Goal: Information Seeking & Learning: Learn about a topic

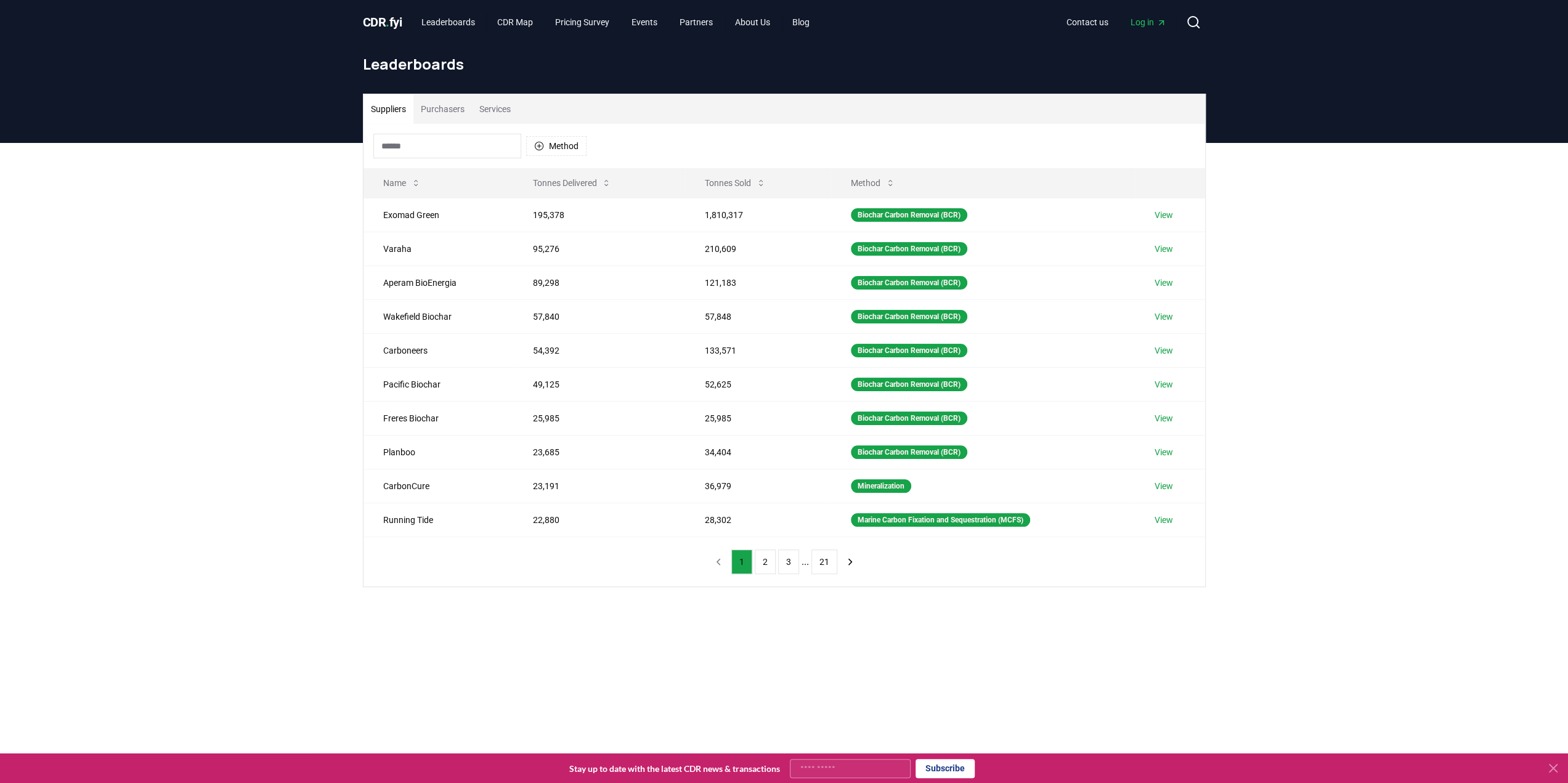
click at [452, 111] on button "Purchasers" at bounding box center [442, 109] width 58 height 30
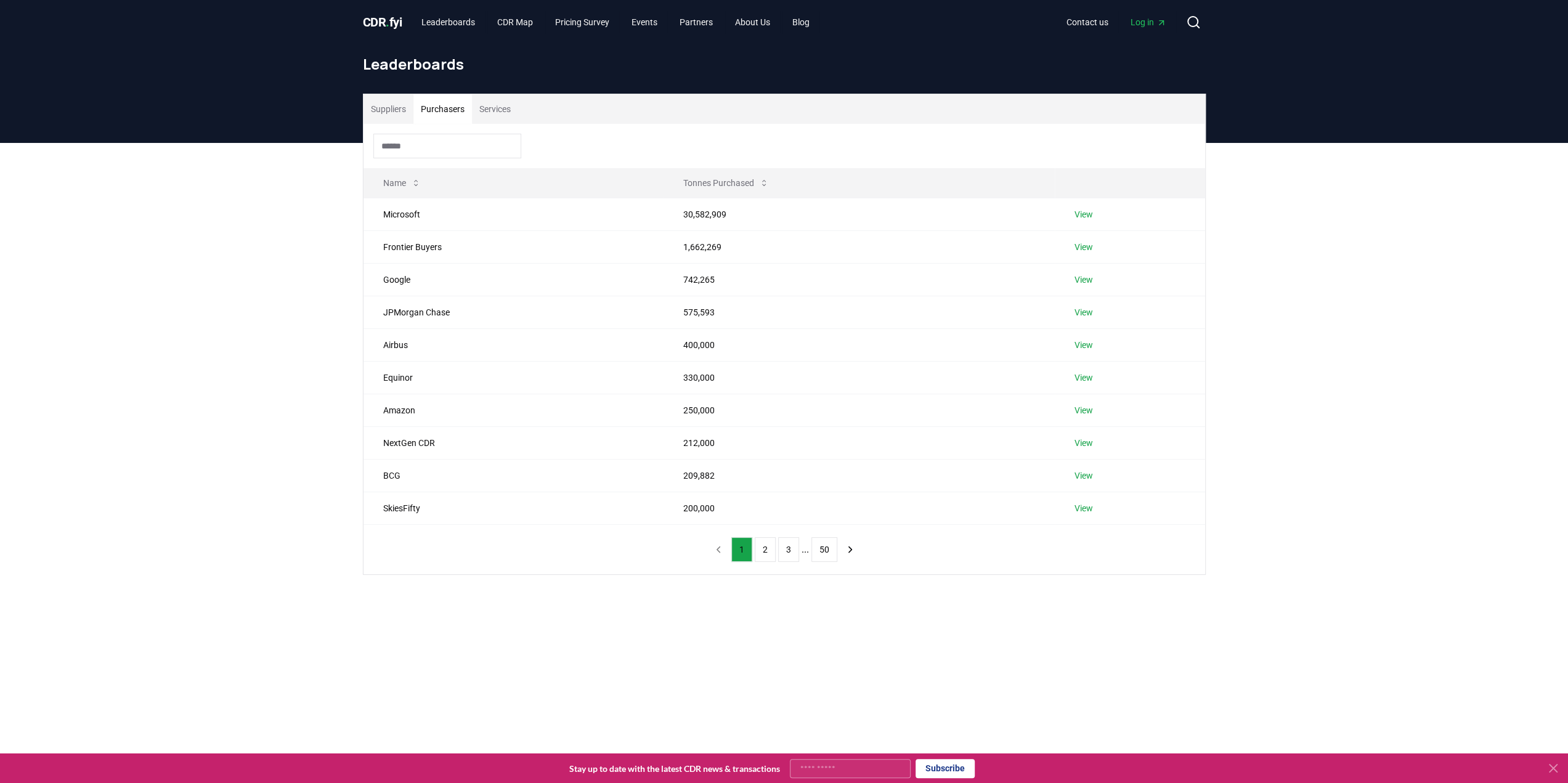
click at [399, 112] on button "Suppliers" at bounding box center [388, 109] width 50 height 30
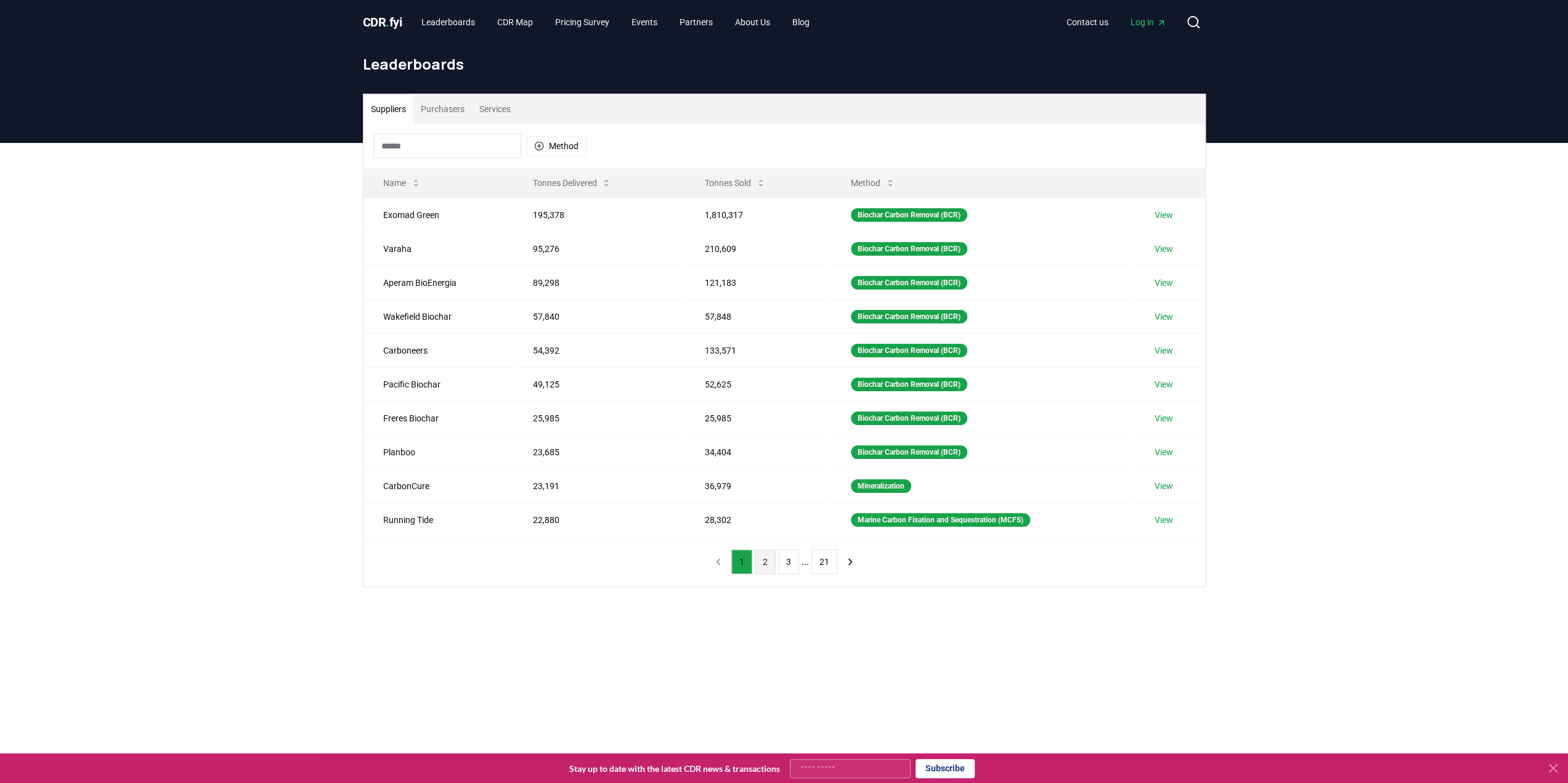
click at [763, 549] on button "2" at bounding box center [765, 562] width 21 height 25
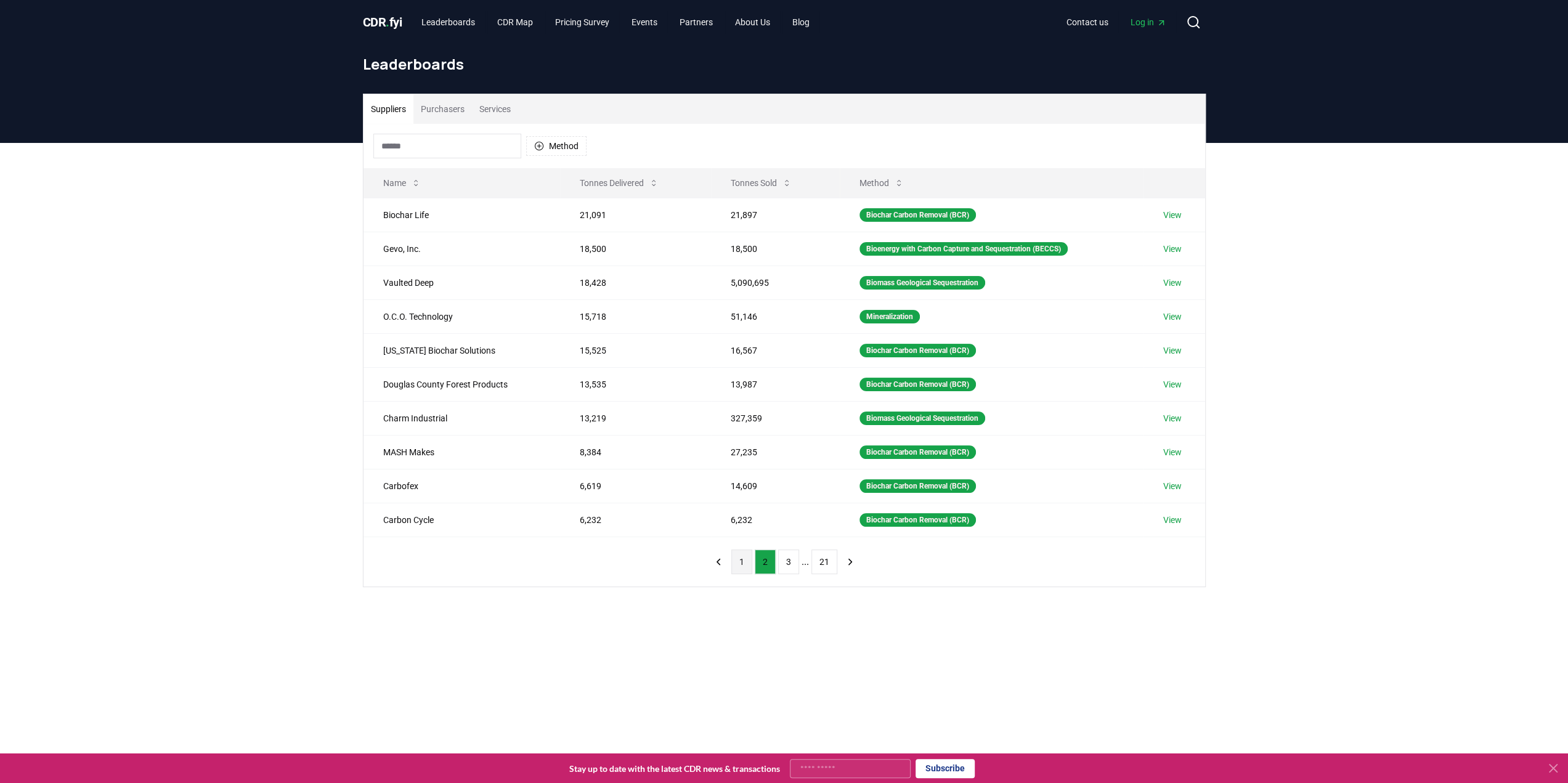
click at [738, 554] on button "1" at bounding box center [741, 562] width 21 height 25
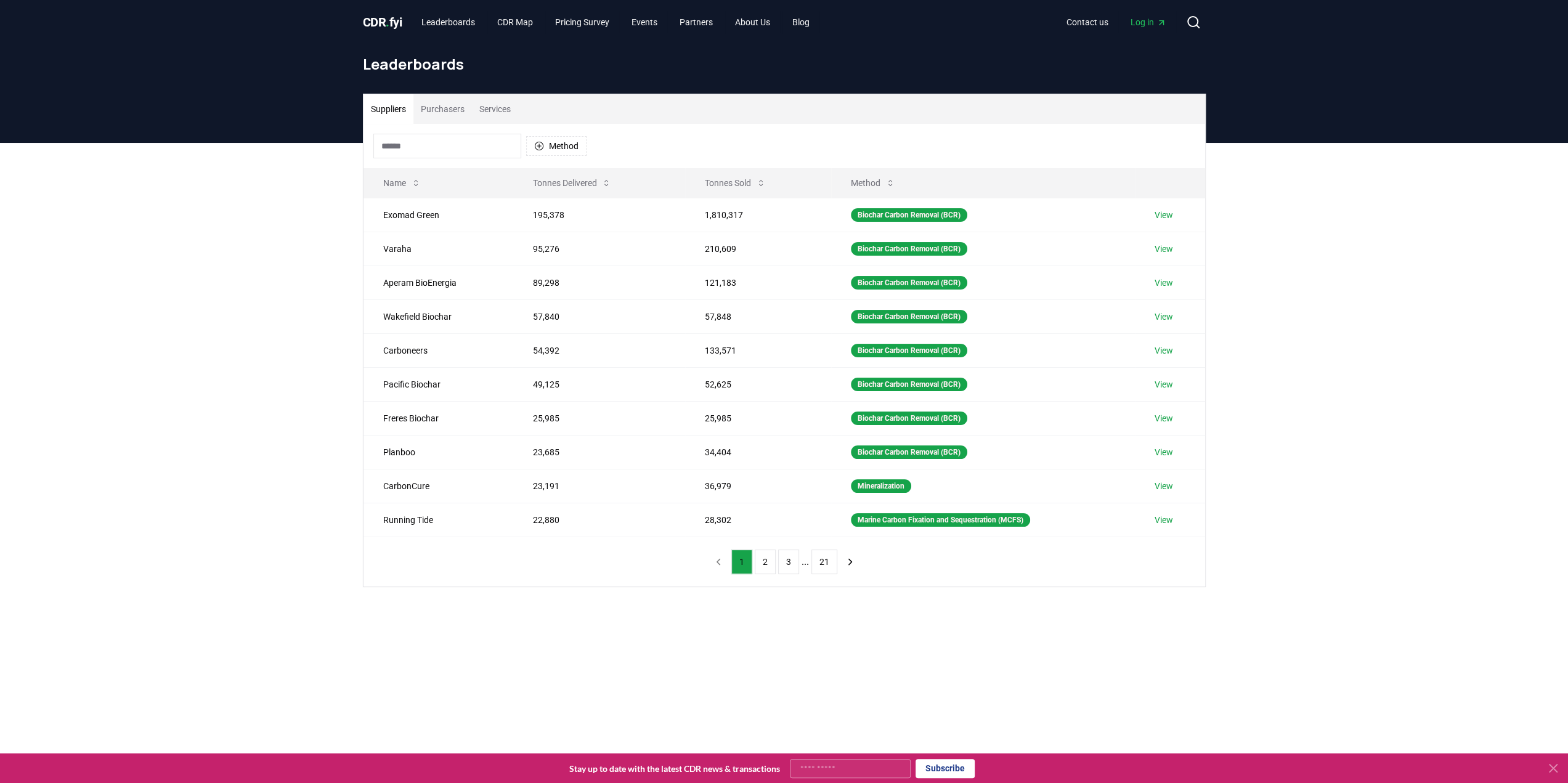
click at [723, 556] on nav "1 2 3 ... 21" at bounding box center [784, 562] width 153 height 25
click at [730, 181] on button "Tonnes Sold" at bounding box center [735, 183] width 80 height 25
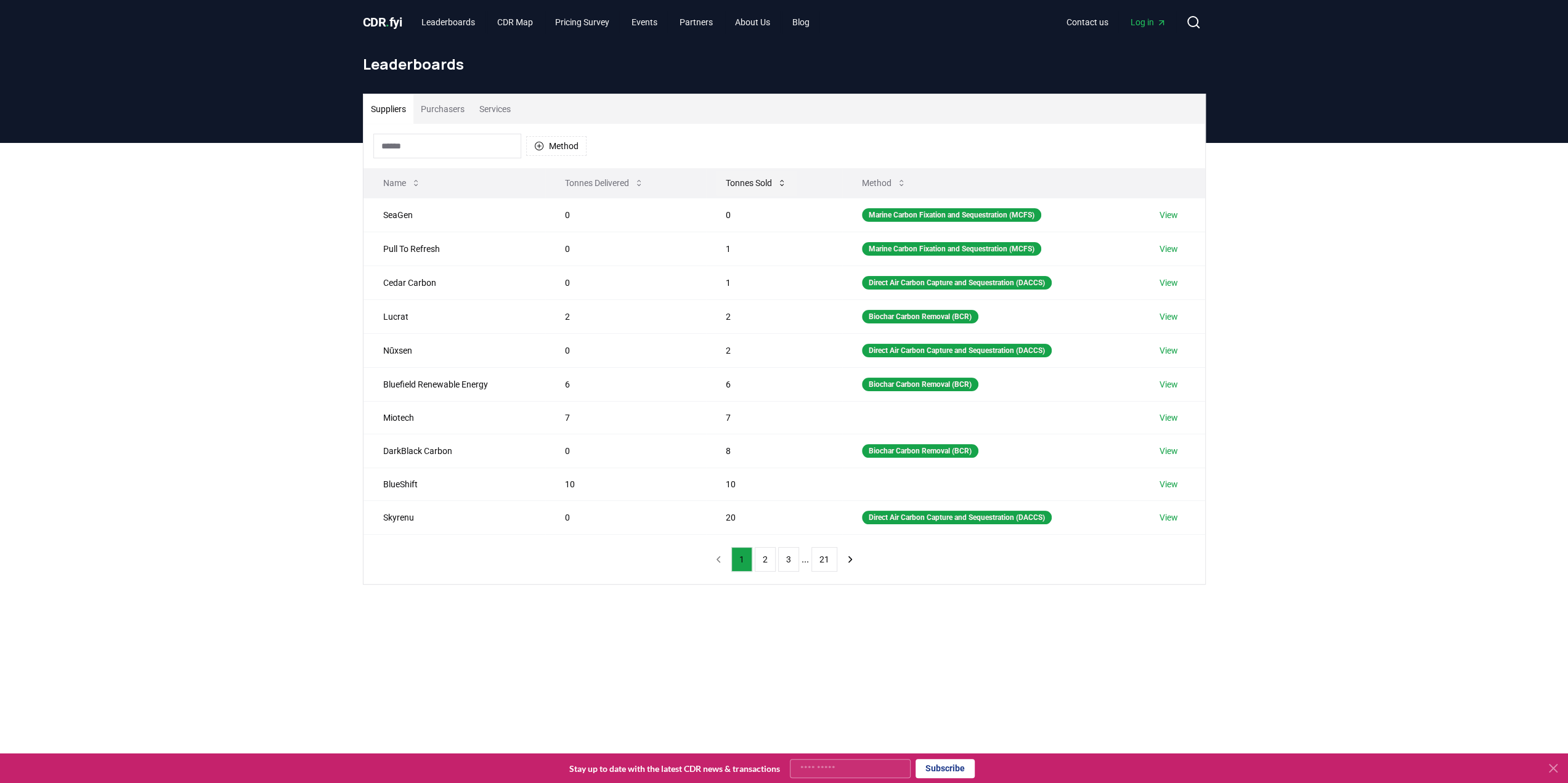
click at [730, 181] on button "Tonnes Sold" at bounding box center [756, 183] width 80 height 25
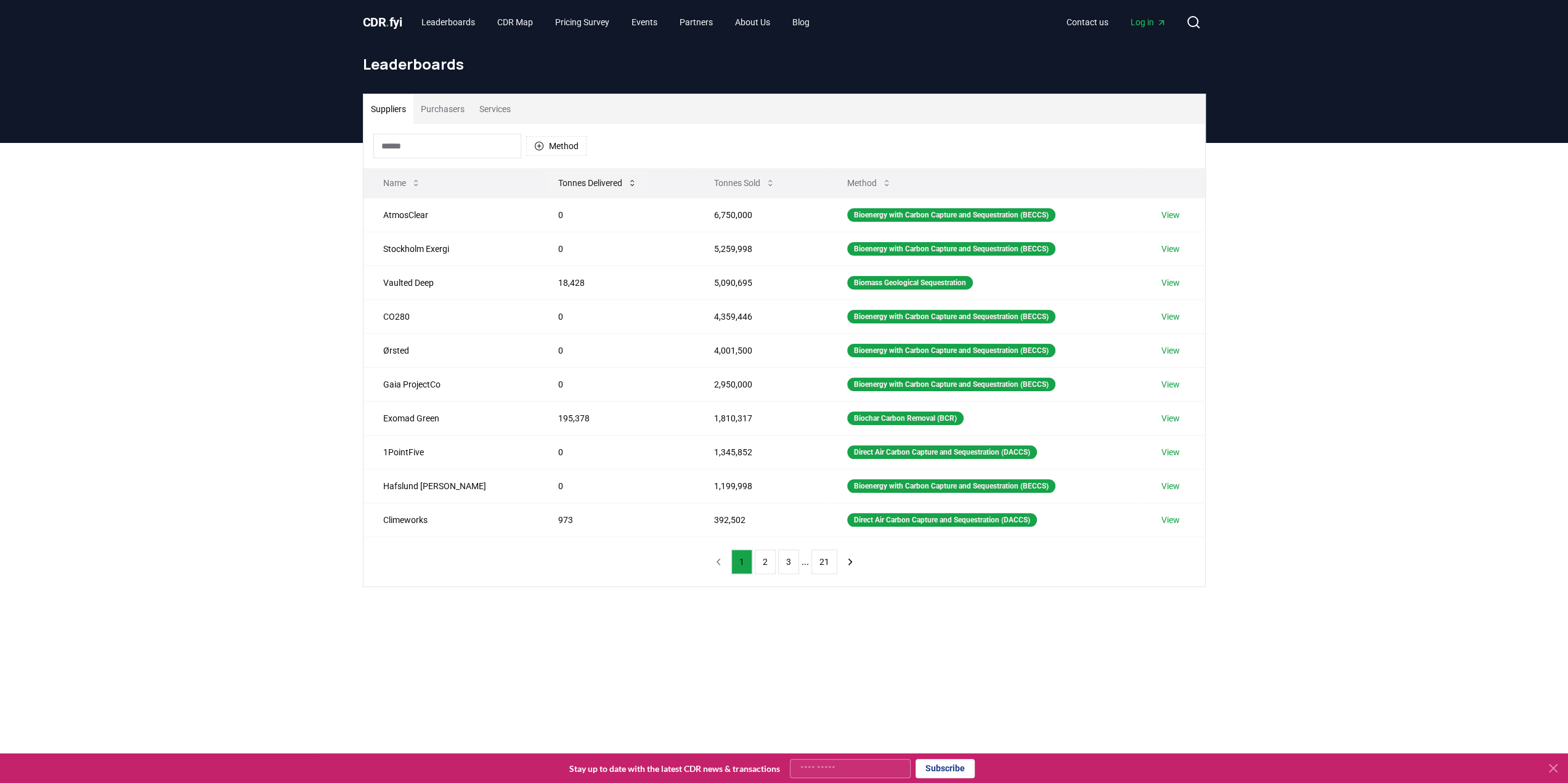
click at [549, 185] on button "Tonnes Delivered" at bounding box center [598, 183] width 98 height 25
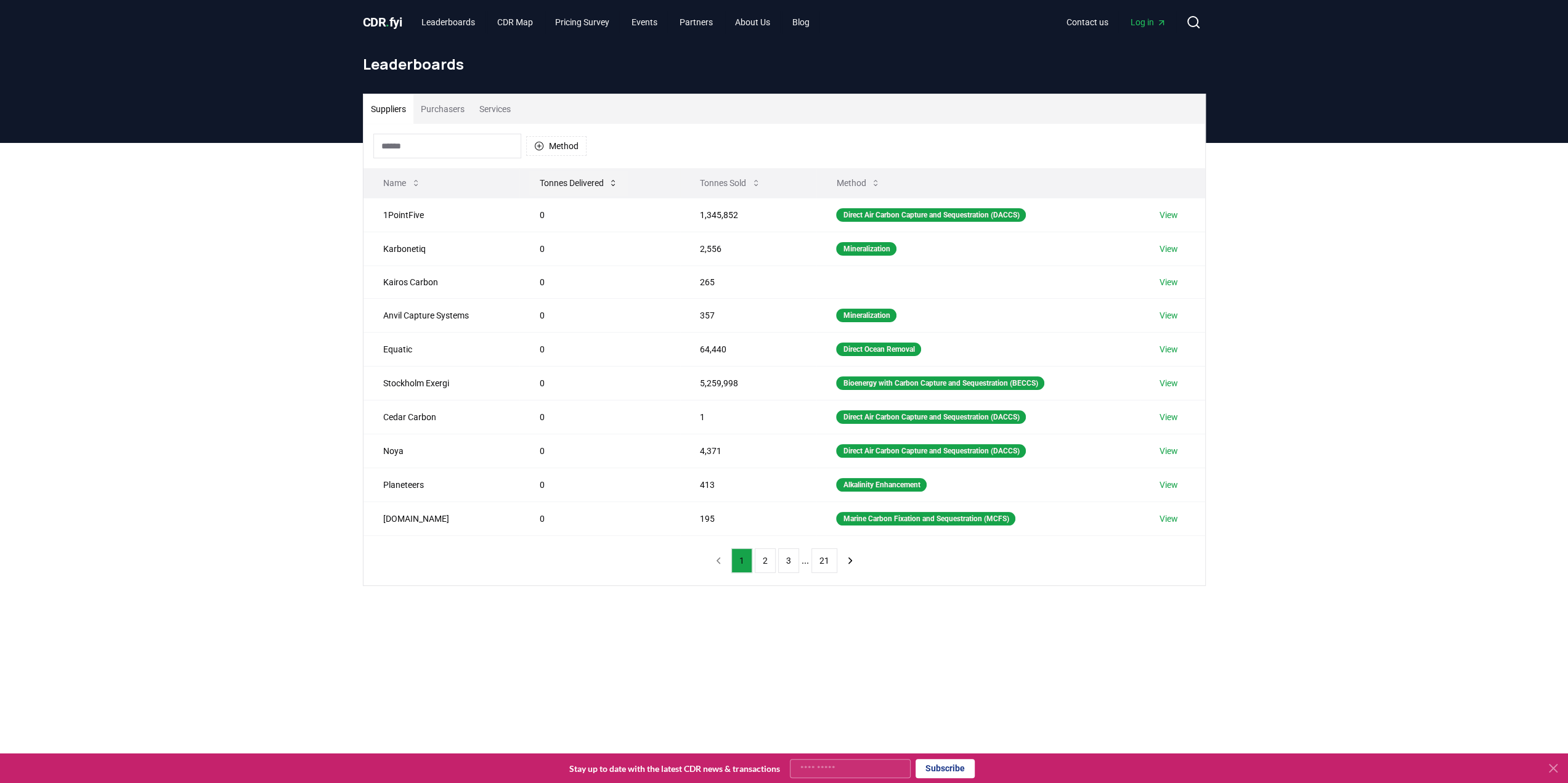
click at [543, 185] on button "Tonnes Delivered" at bounding box center [578, 183] width 98 height 25
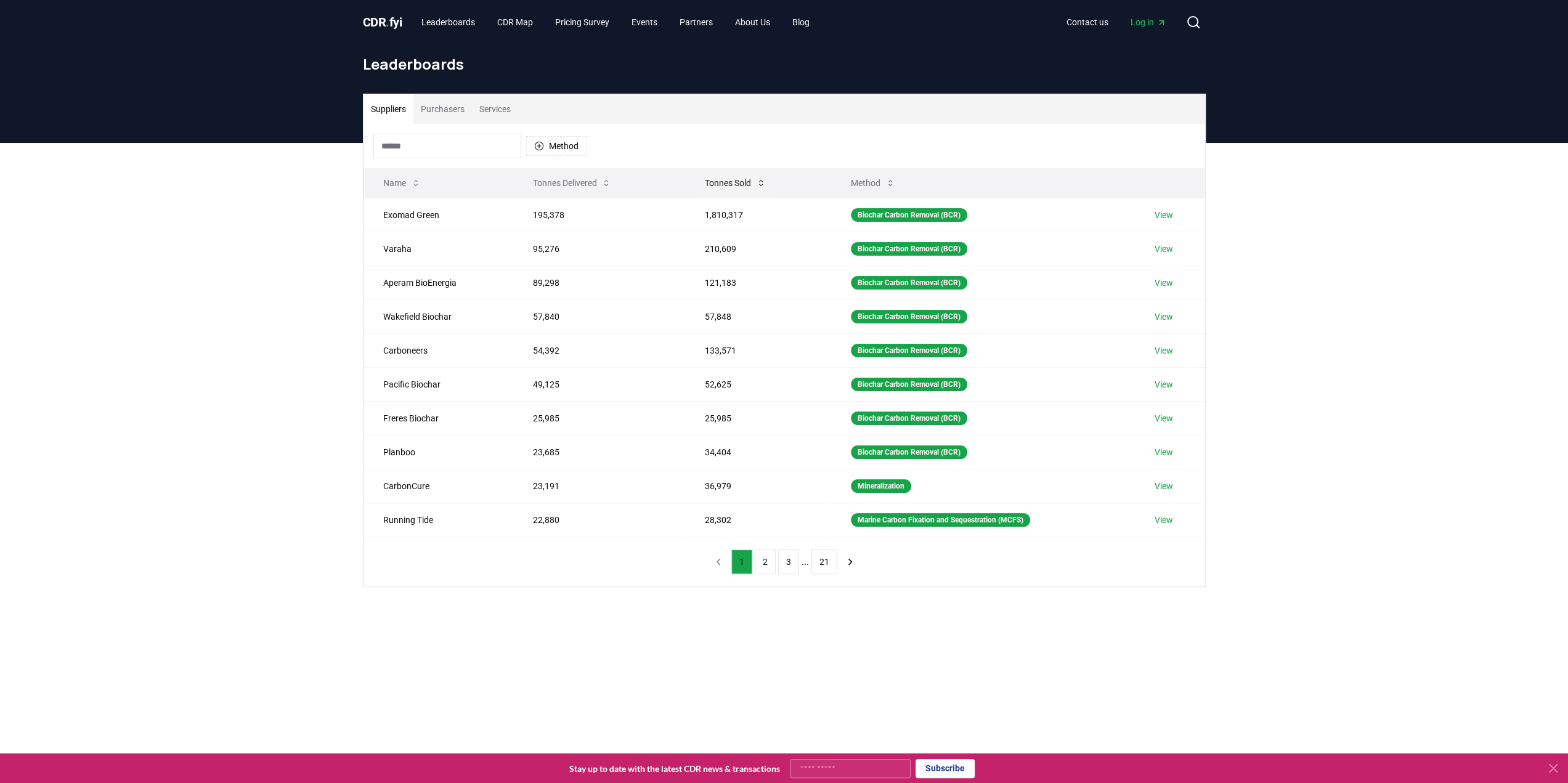
click at [738, 174] on button "Tonnes Sold" at bounding box center [735, 183] width 80 height 25
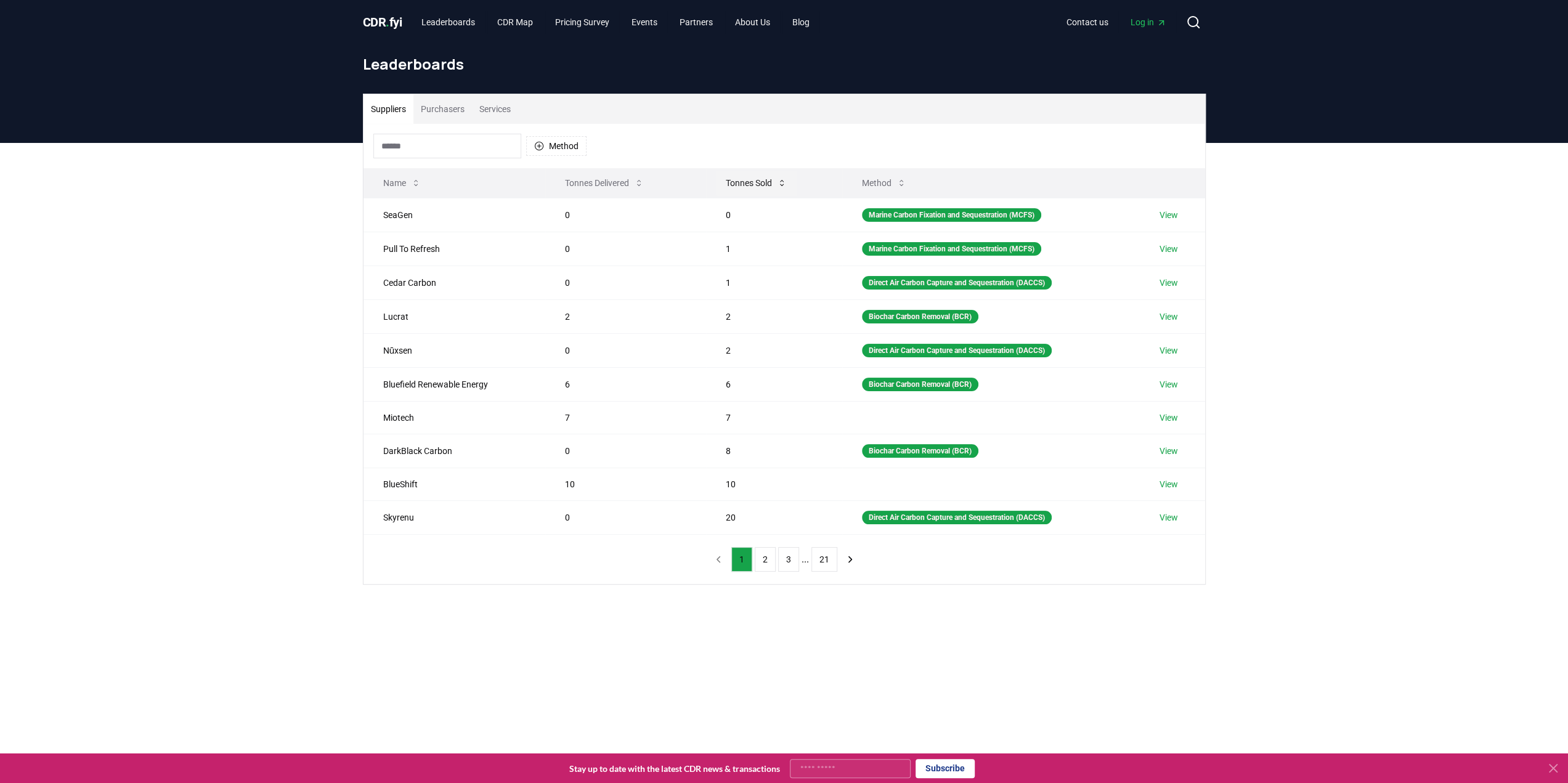
click at [727, 175] on button "Tonnes Sold" at bounding box center [756, 183] width 80 height 25
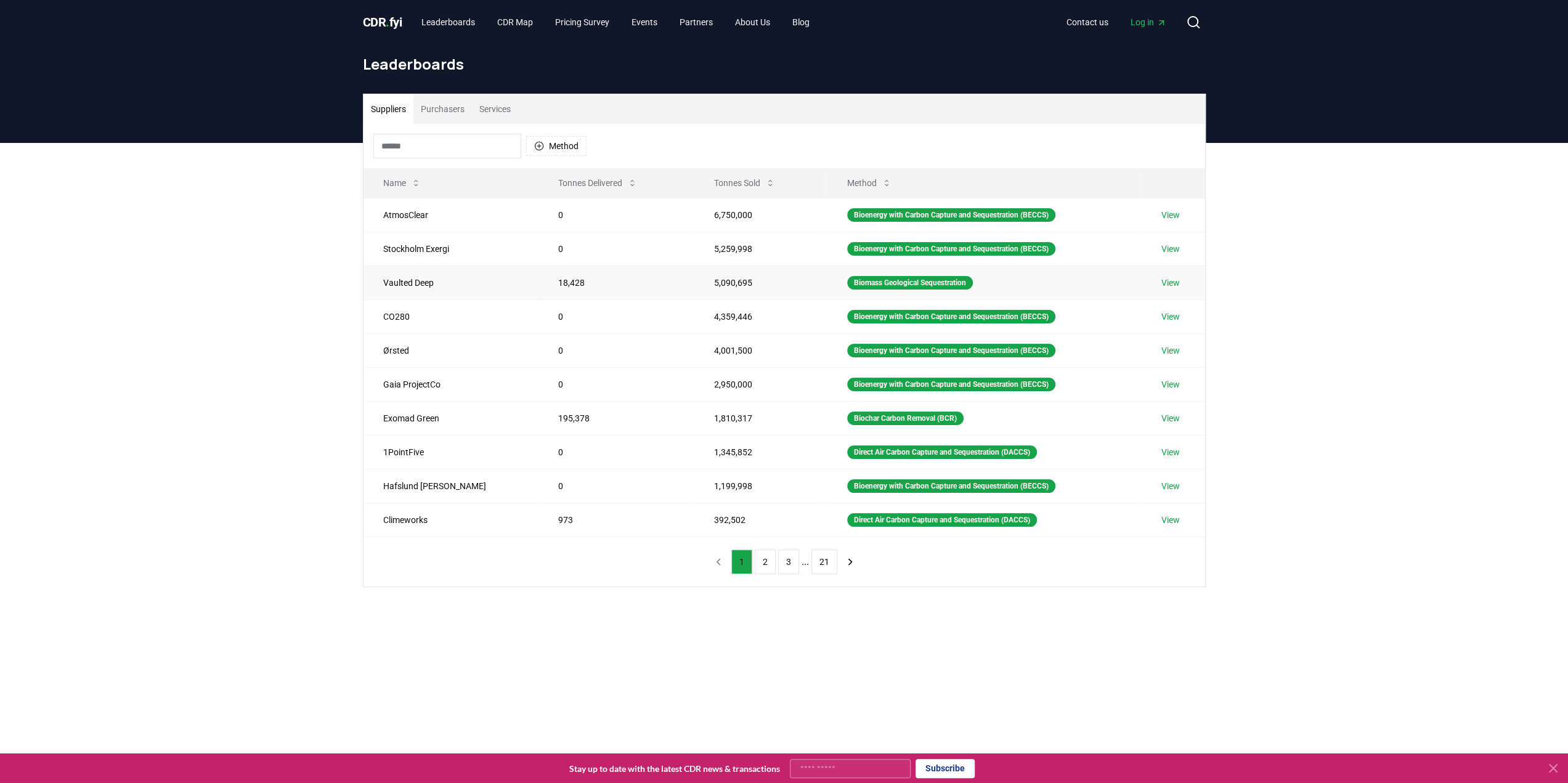
click at [1157, 279] on td "View" at bounding box center [1172, 282] width 63 height 34
click at [1169, 281] on link "View" at bounding box center [1170, 283] width 19 height 12
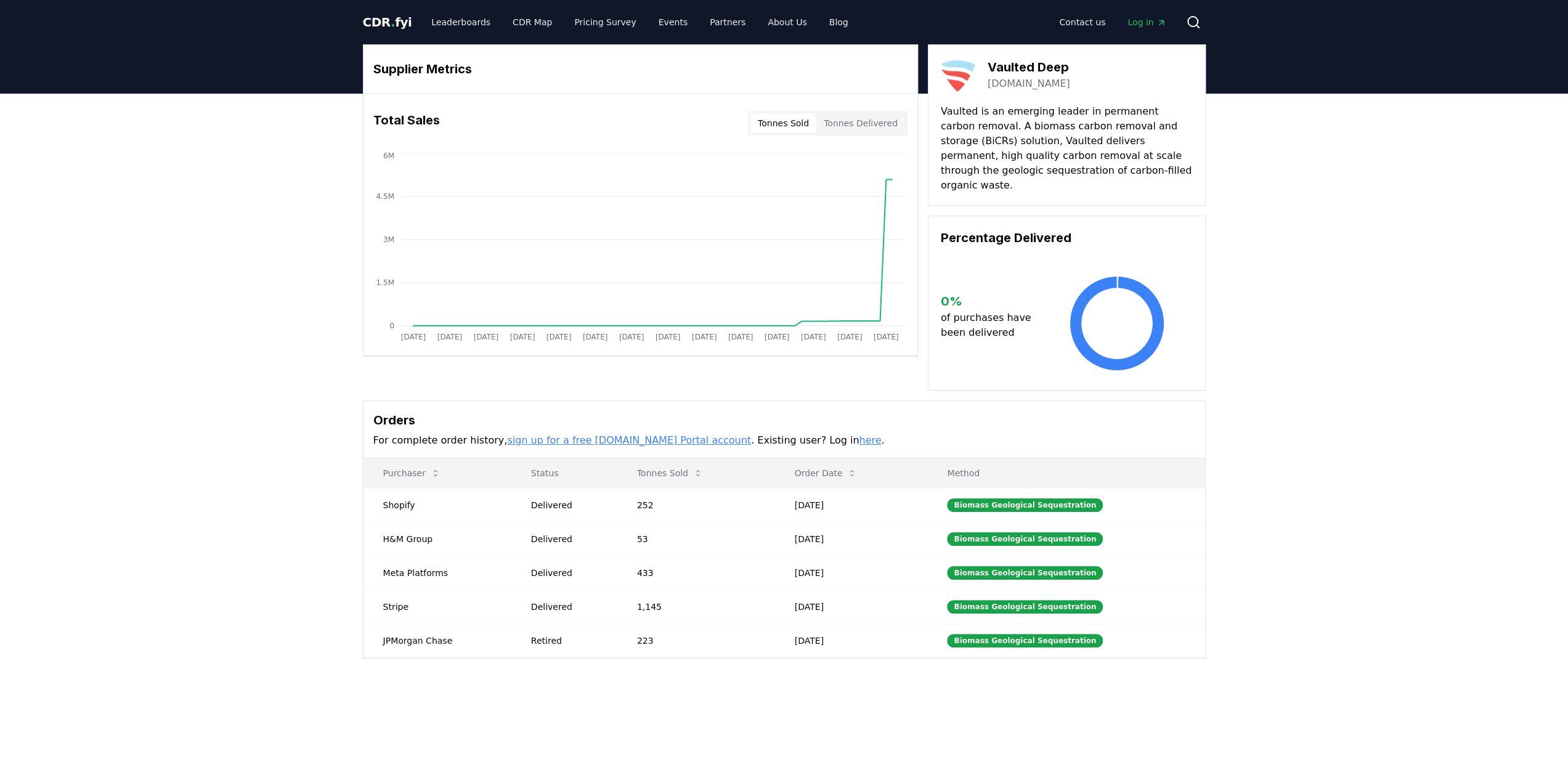
click at [790, 121] on button "Tonnes Sold" at bounding box center [783, 123] width 66 height 19
click at [850, 127] on button "Tonnes Delivered" at bounding box center [861, 123] width 89 height 19
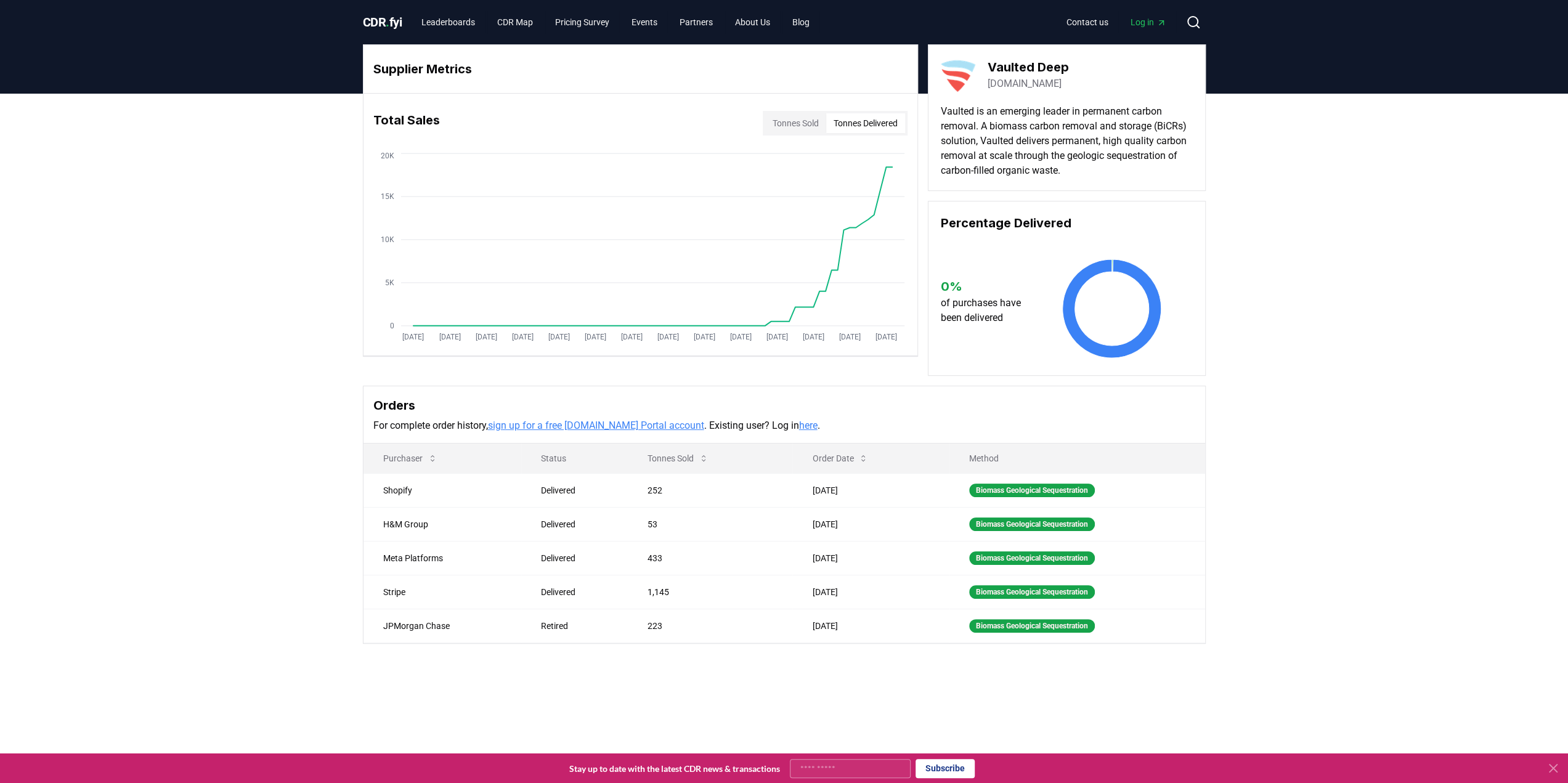
click at [793, 120] on button "Tonnes Sold" at bounding box center [795, 123] width 61 height 19
click at [210, 306] on div "Supplier Metrics Total Sales Tonnes Sold Tonnes Delivered [DATE] [DATE] [DATE] …" at bounding box center [784, 393] width 1568 height 599
click at [428, 23] on link "Leaderboards" at bounding box center [448, 22] width 74 height 22
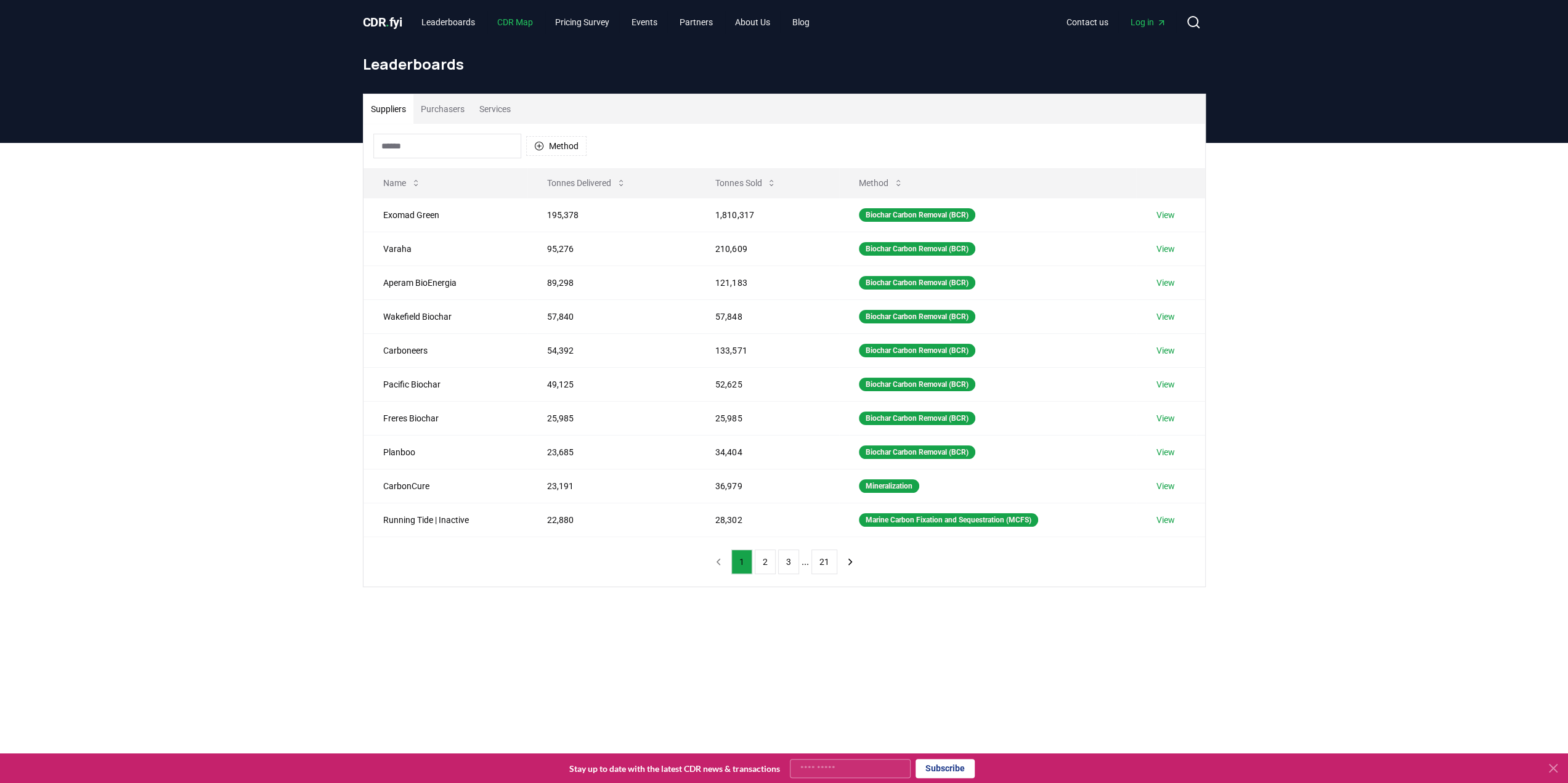
click at [522, 21] on link "CDR Map" at bounding box center [515, 22] width 55 height 22
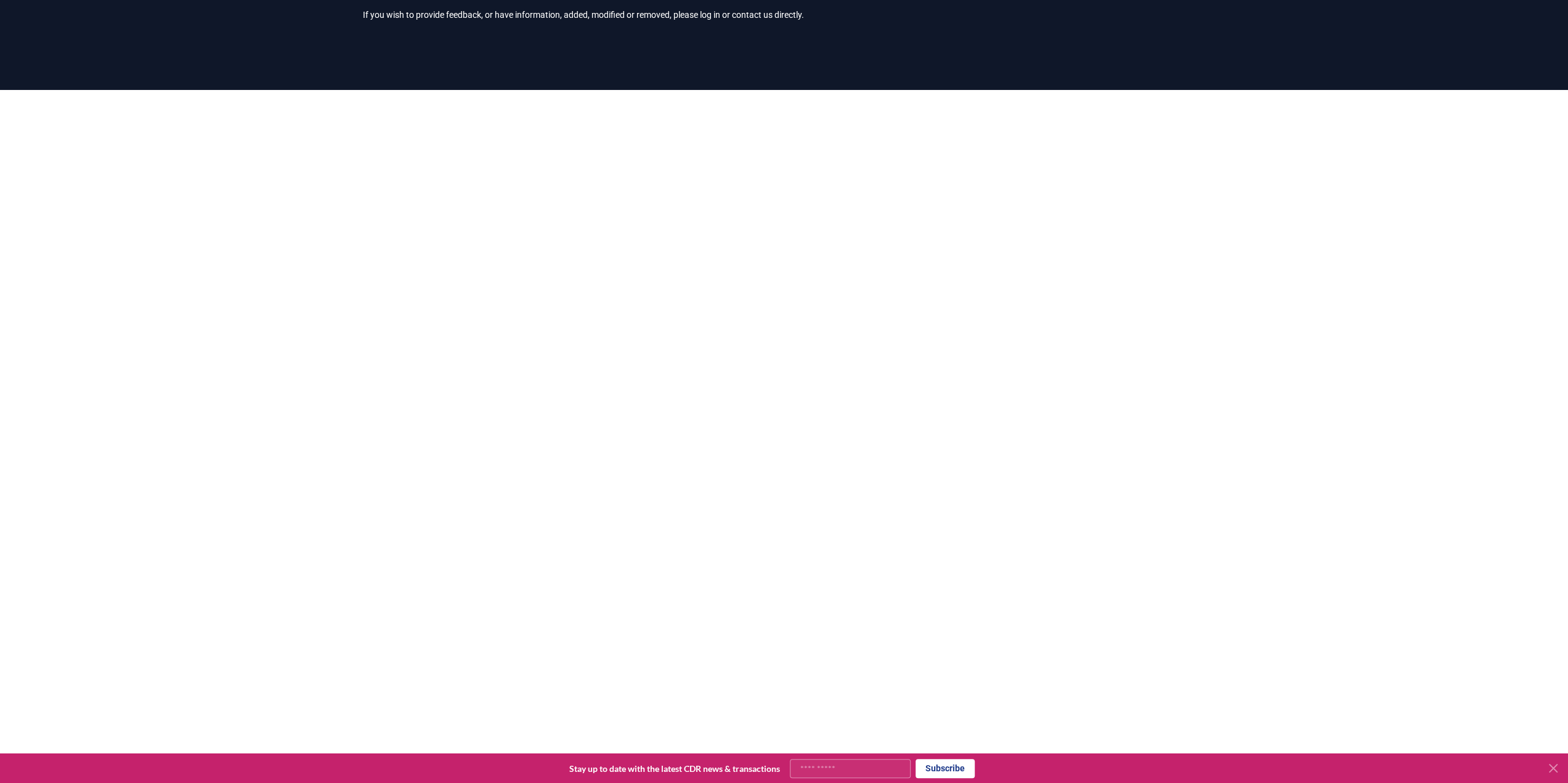
scroll to position [54, 0]
